Goal: Information Seeking & Learning: Understand process/instructions

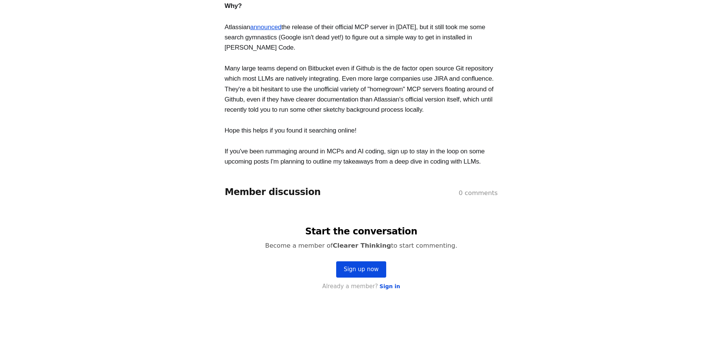
scroll to position [644, 0]
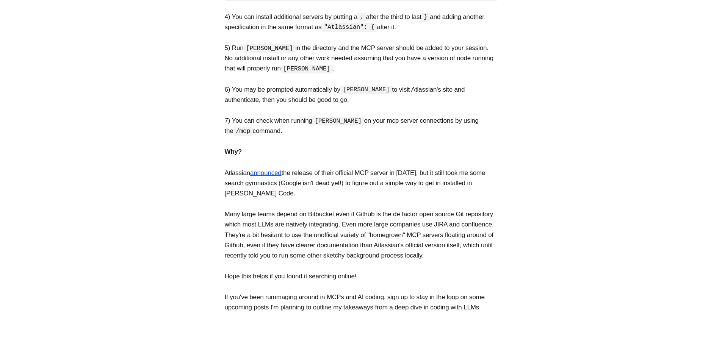
scroll to position [493, 0]
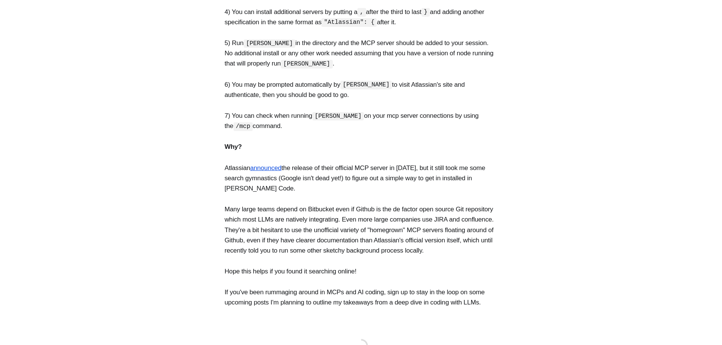
scroll to position [530, 0]
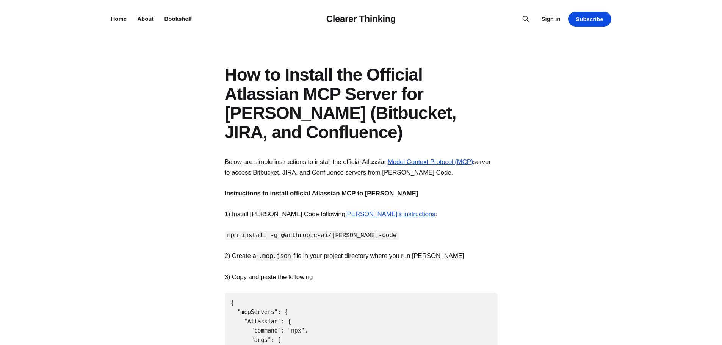
scroll to position [38, 0]
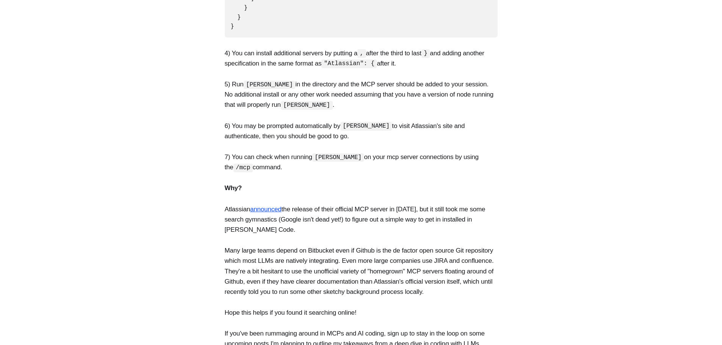
scroll to position [606, 0]
